Goal: Transaction & Acquisition: Obtain resource

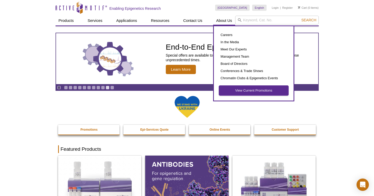
click at [237, 93] on link "View Current Promotions" at bounding box center [253, 91] width 69 height 10
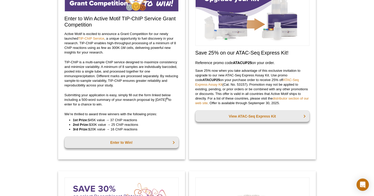
scroll to position [108, 0]
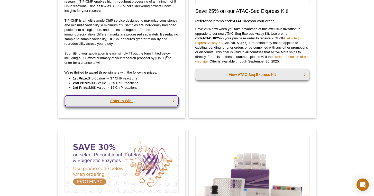
click at [108, 102] on link "Enter to Win!" at bounding box center [121, 100] width 114 height 11
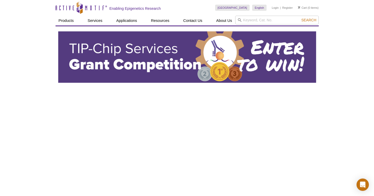
select select "[GEOGRAPHIC_DATA]"
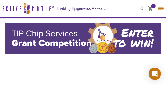
select select "[GEOGRAPHIC_DATA]"
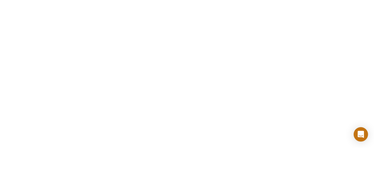
scroll to position [72, 0]
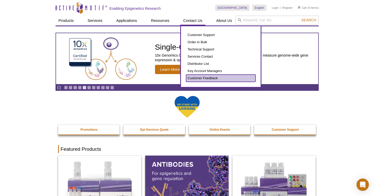
click at [199, 78] on link "Customer Feedback" at bounding box center [220, 77] width 69 height 7
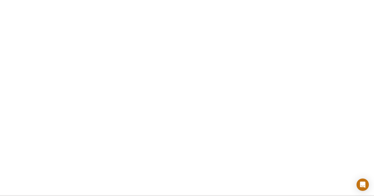
scroll to position [334, 0]
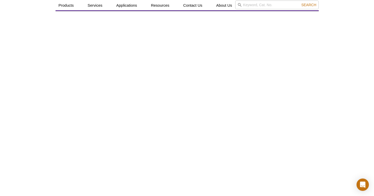
scroll to position [11, 0]
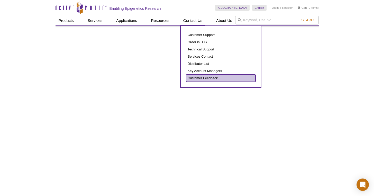
click at [195, 80] on link "Customer Feedback" at bounding box center [220, 77] width 69 height 7
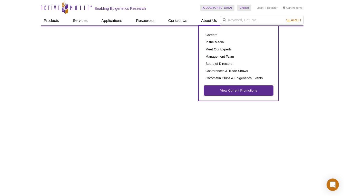
click at [223, 89] on link "View Current Promotions" at bounding box center [238, 91] width 69 height 10
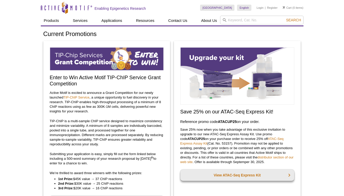
scroll to position [84, 0]
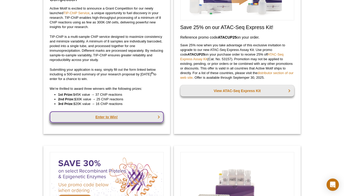
click at [100, 119] on link "Enter to Win!" at bounding box center [107, 116] width 114 height 11
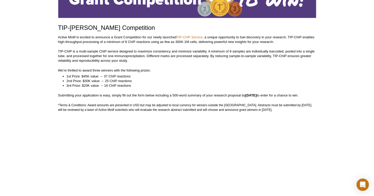
scroll to position [66, 0]
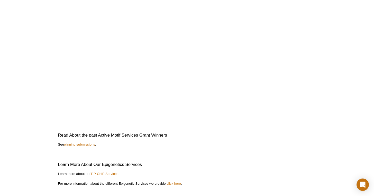
scroll to position [1111, 0]
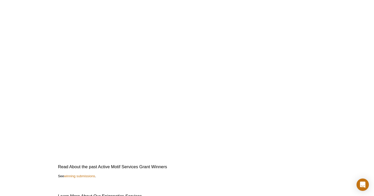
scroll to position [1035, 0]
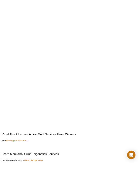
scroll to position [1053, 0]
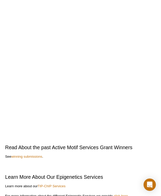
select select "[GEOGRAPHIC_DATA]"
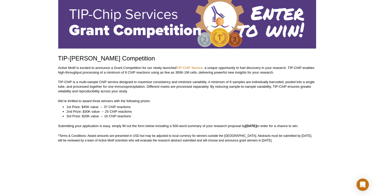
scroll to position [33, 0]
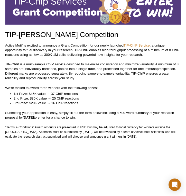
select select "[GEOGRAPHIC_DATA]"
